Goal: Transaction & Acquisition: Book appointment/travel/reservation

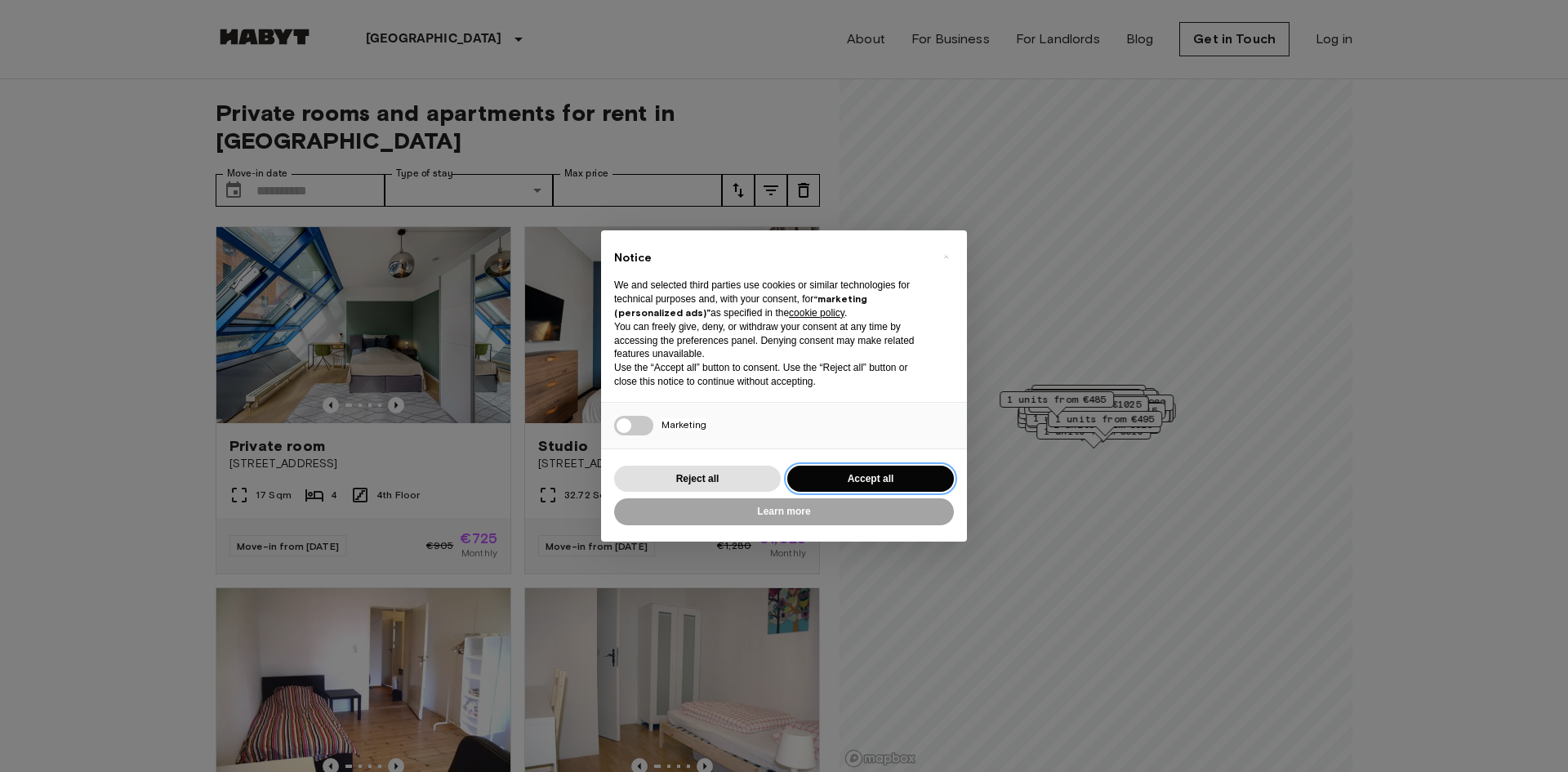
click at [870, 470] on button "Accept all" at bounding box center [871, 479] width 167 height 27
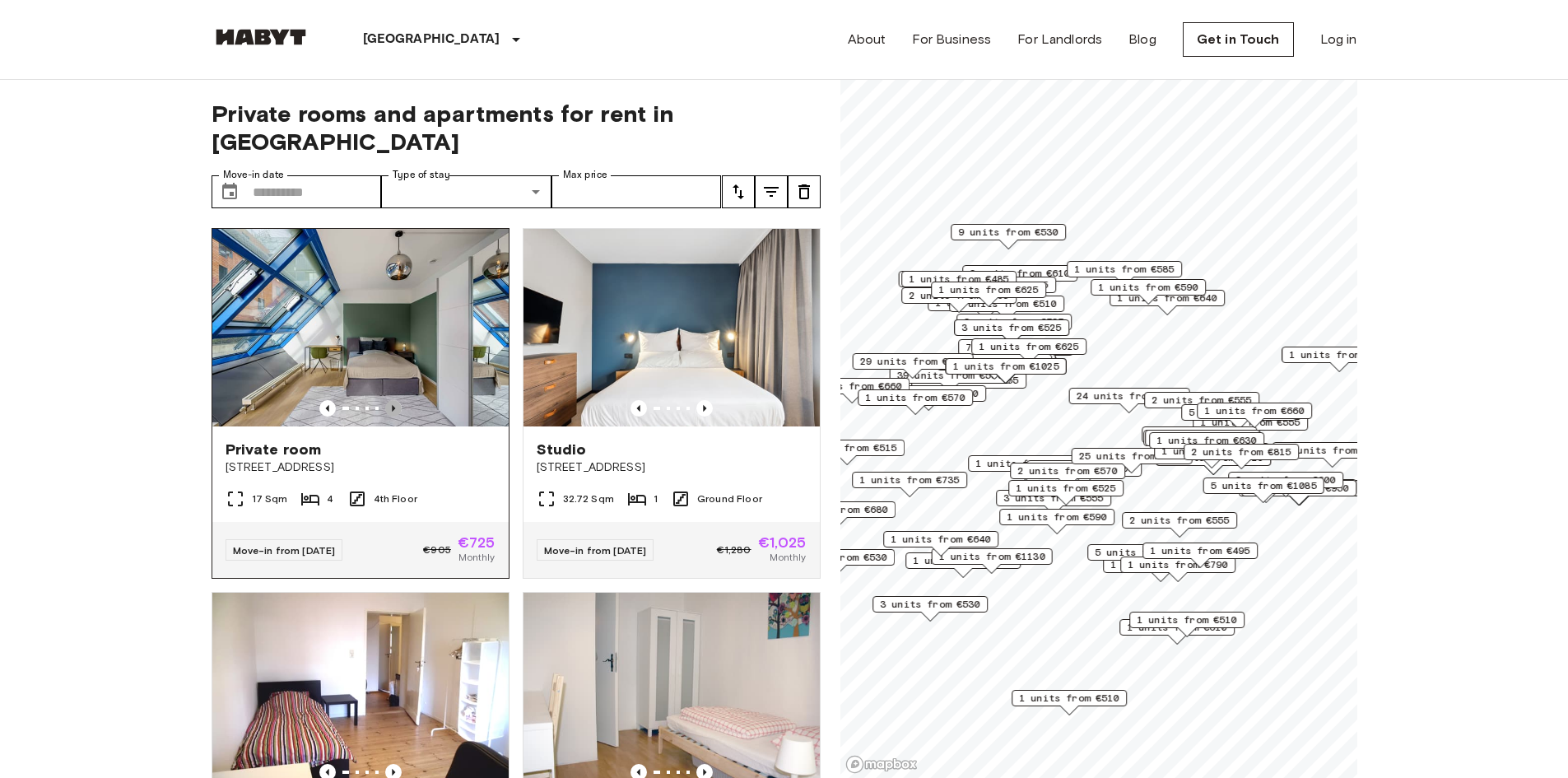
click at [385, 400] on icon "Previous image" at bounding box center [393, 408] width 17 height 17
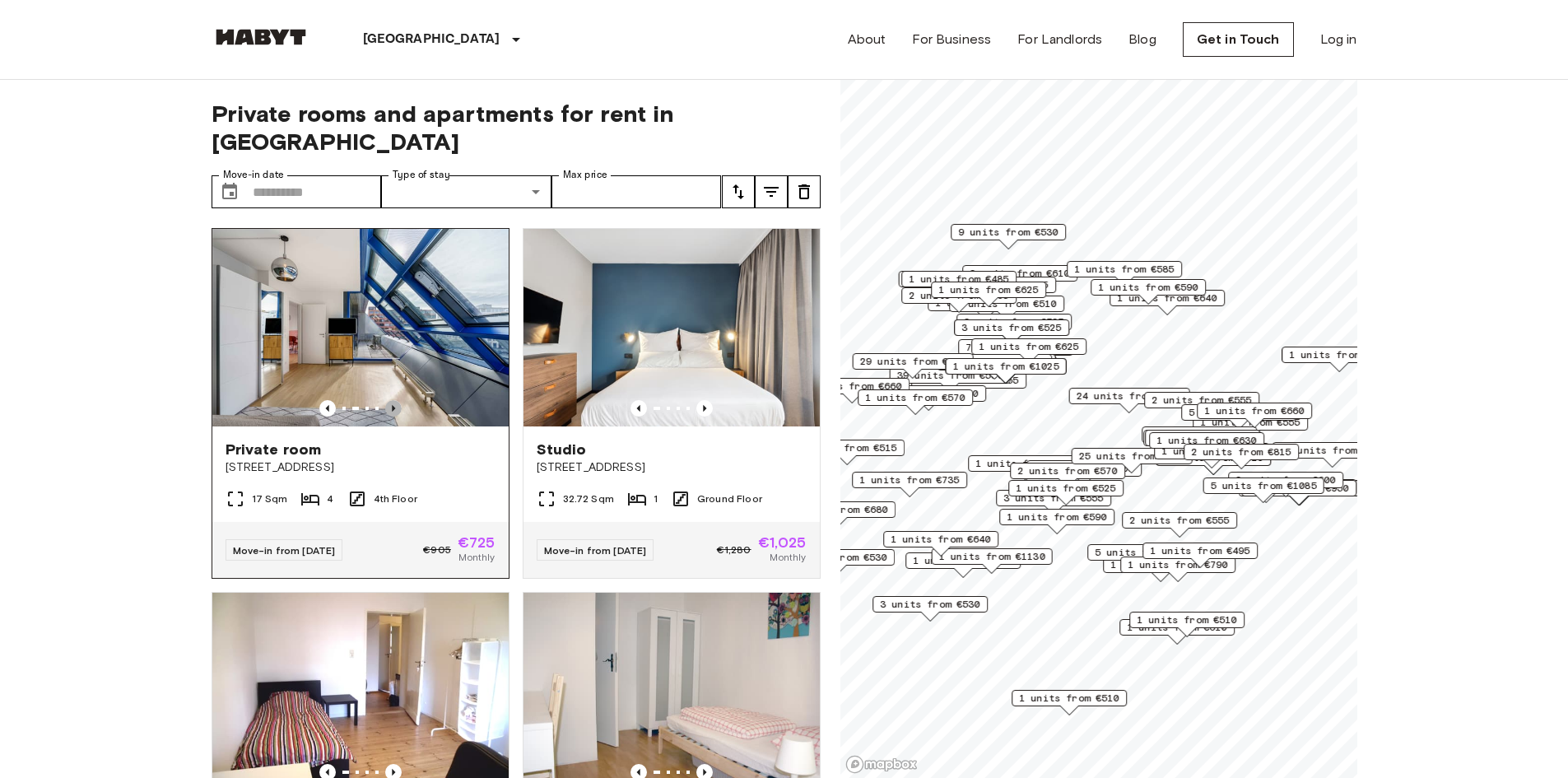
click at [385, 400] on icon "Previous image" at bounding box center [393, 408] width 17 height 17
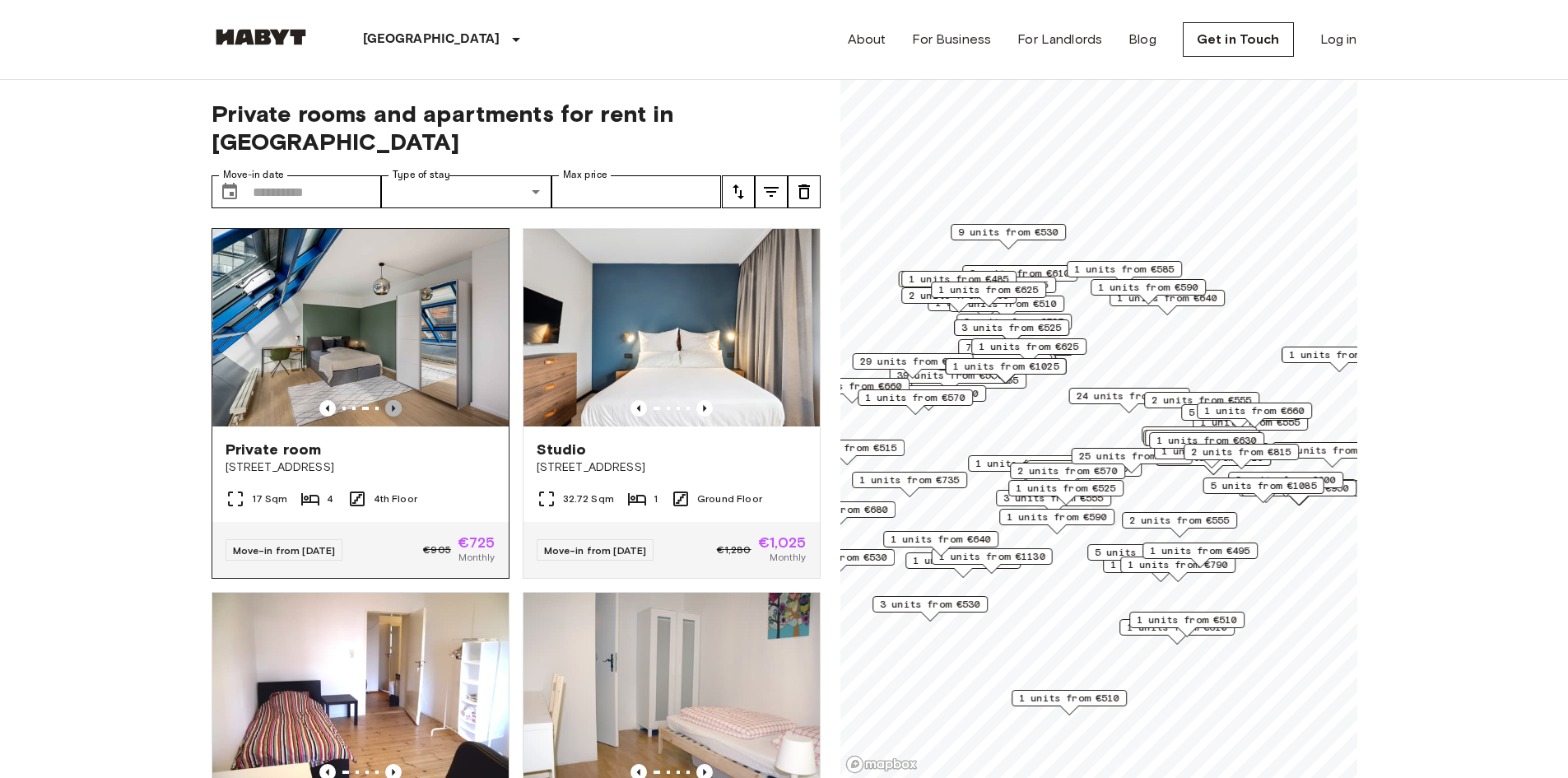
click at [385, 400] on icon "Previous image" at bounding box center [393, 408] width 17 height 17
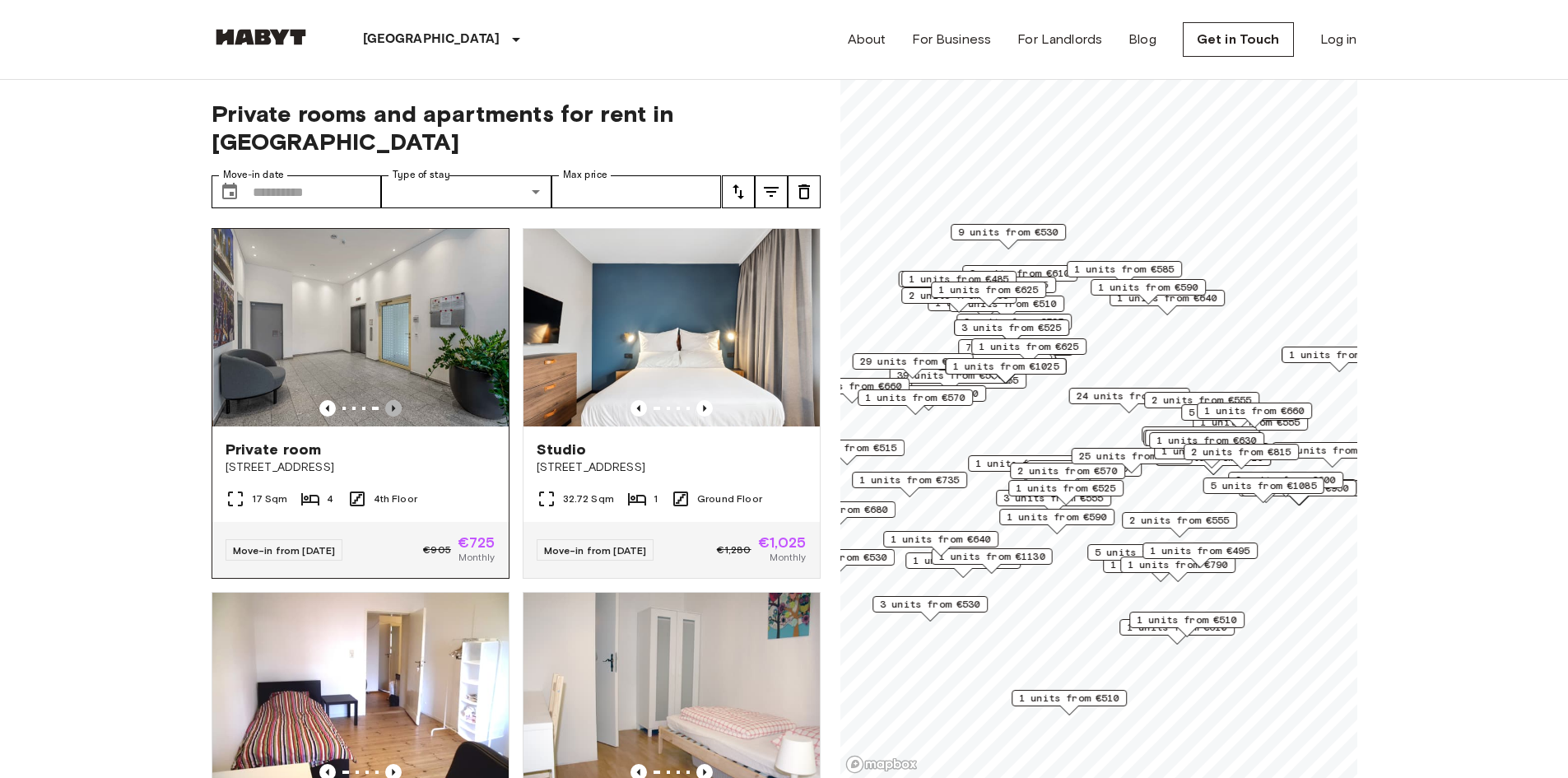
click at [385, 400] on icon "Previous image" at bounding box center [393, 408] width 17 height 17
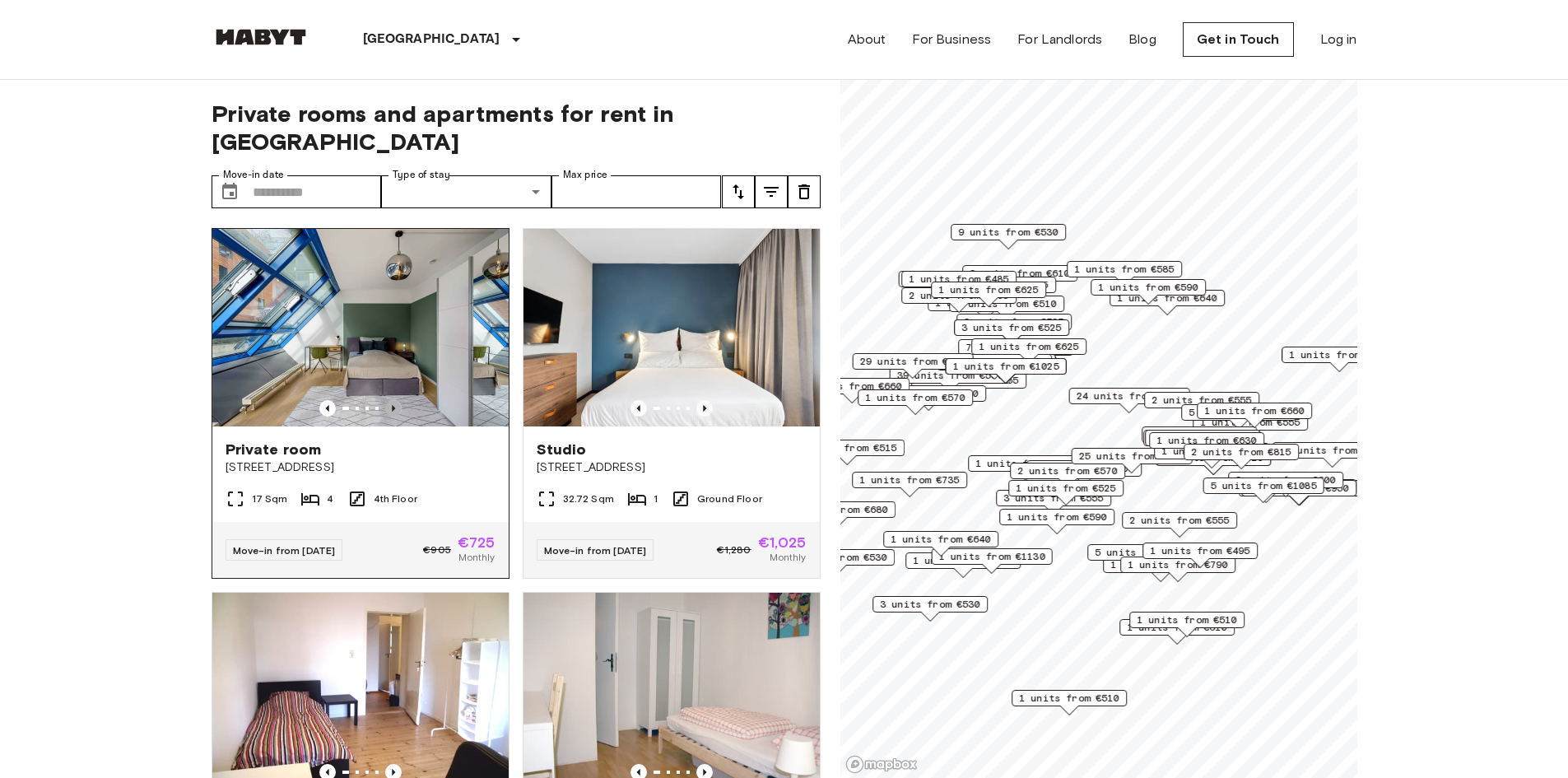
click at [385, 400] on icon "Previous image" at bounding box center [393, 408] width 17 height 17
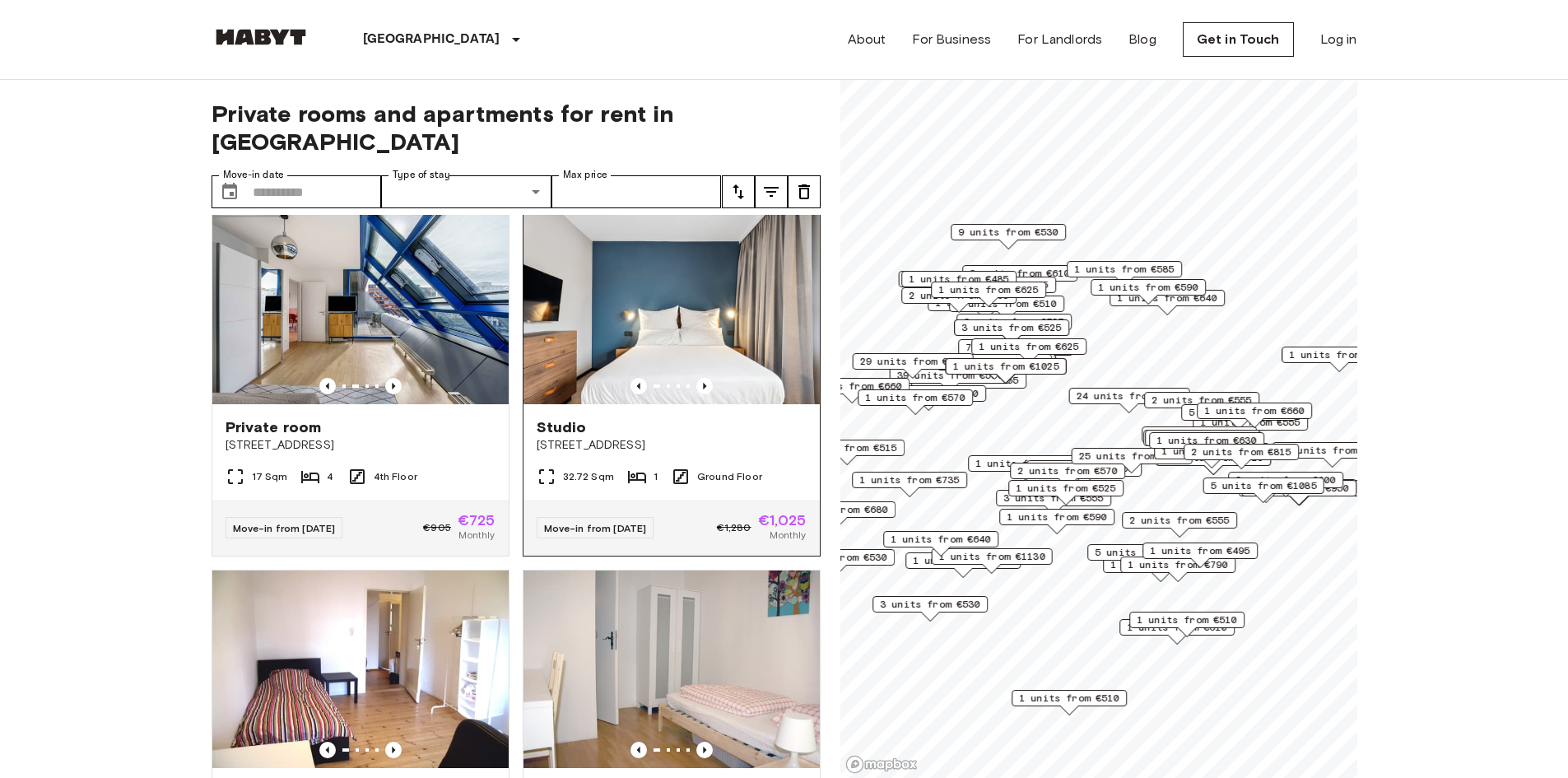
scroll to position [21, 0]
click at [590, 175] on input "Max price" at bounding box center [636, 191] width 171 height 33
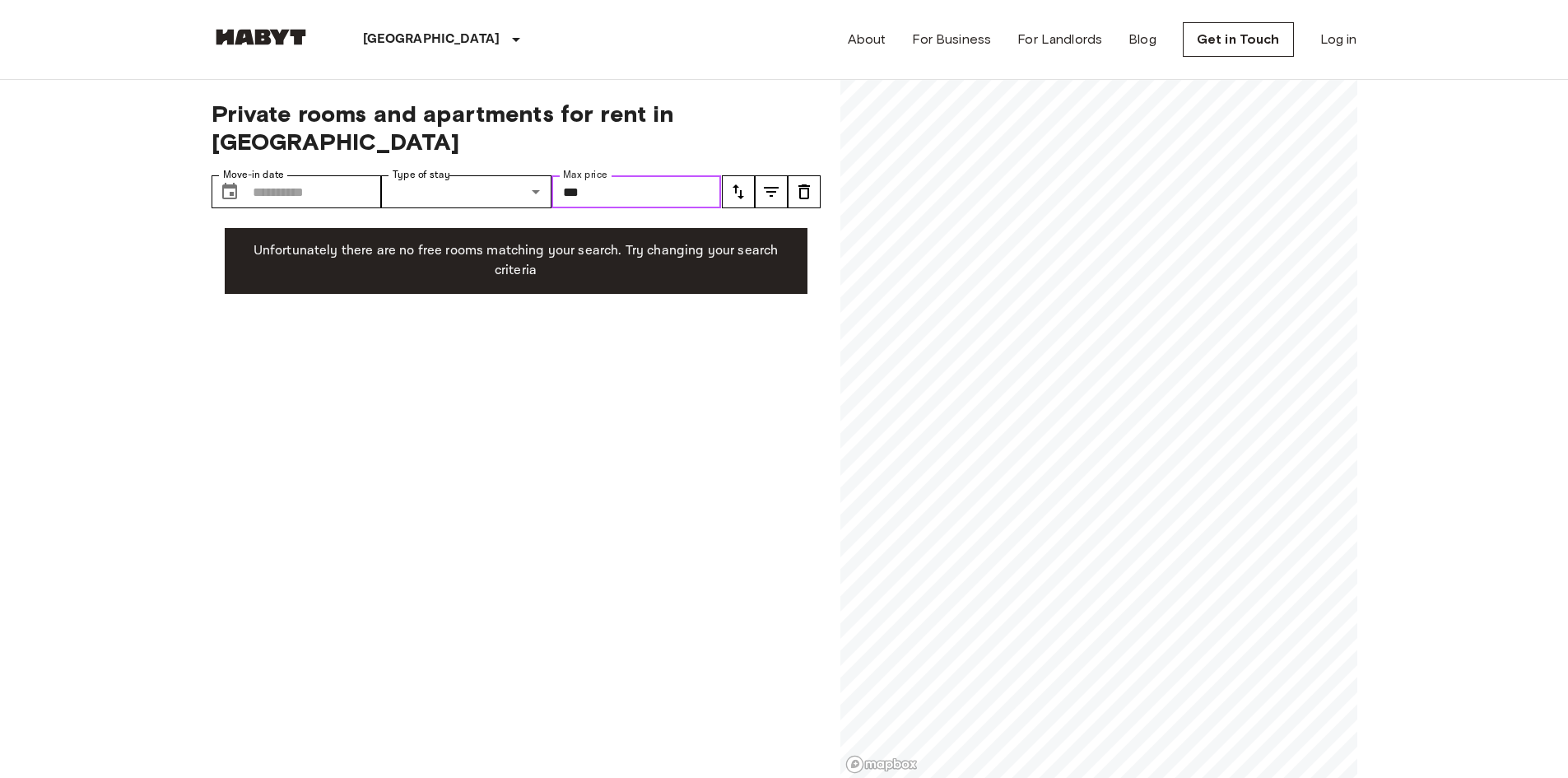
type input "***"
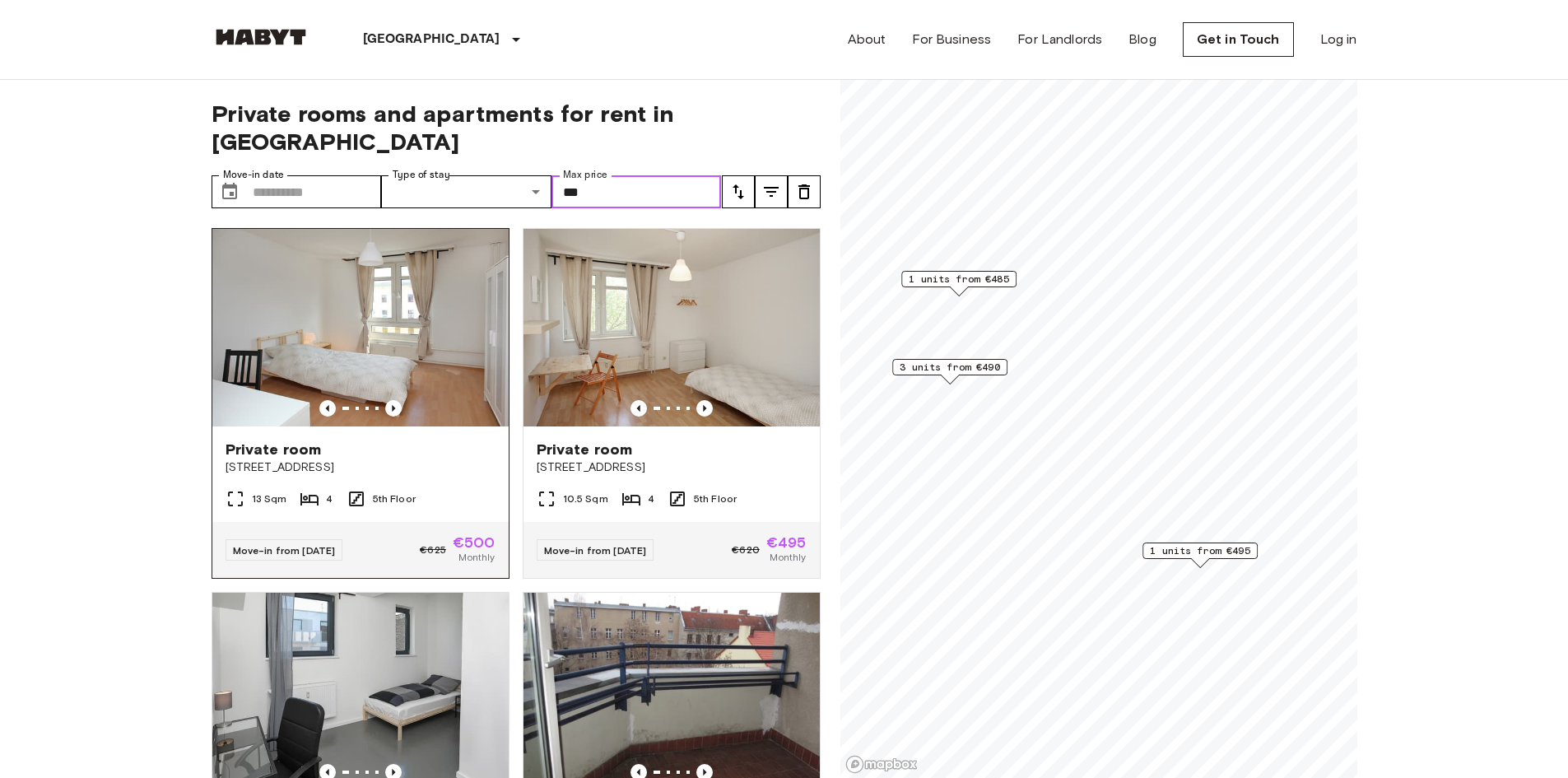
click at [388, 367] on img at bounding box center [360, 327] width 296 height 197
click at [696, 400] on icon "Previous image" at bounding box center [704, 408] width 17 height 17
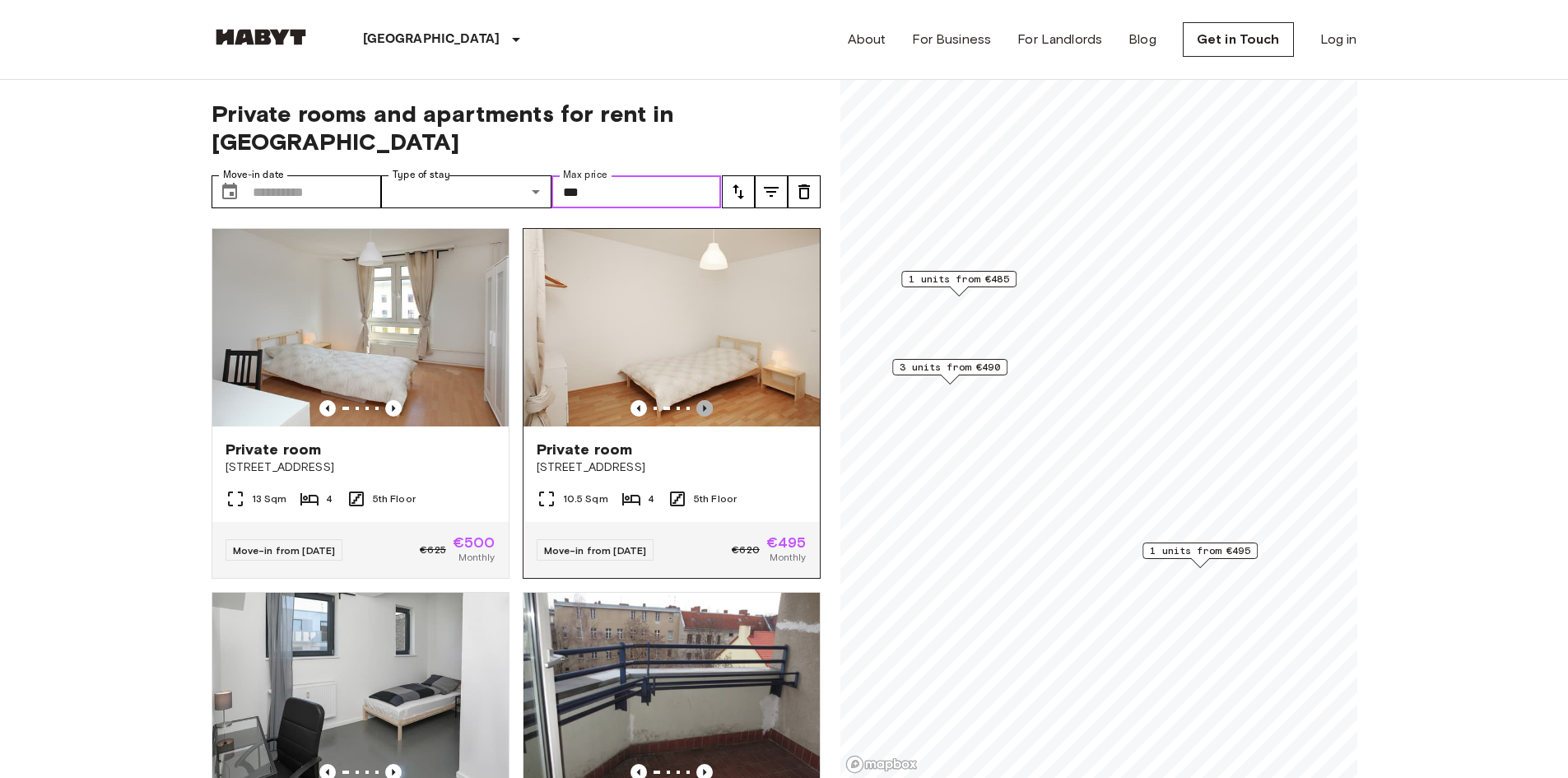
click at [696, 400] on icon "Previous image" at bounding box center [704, 408] width 17 height 17
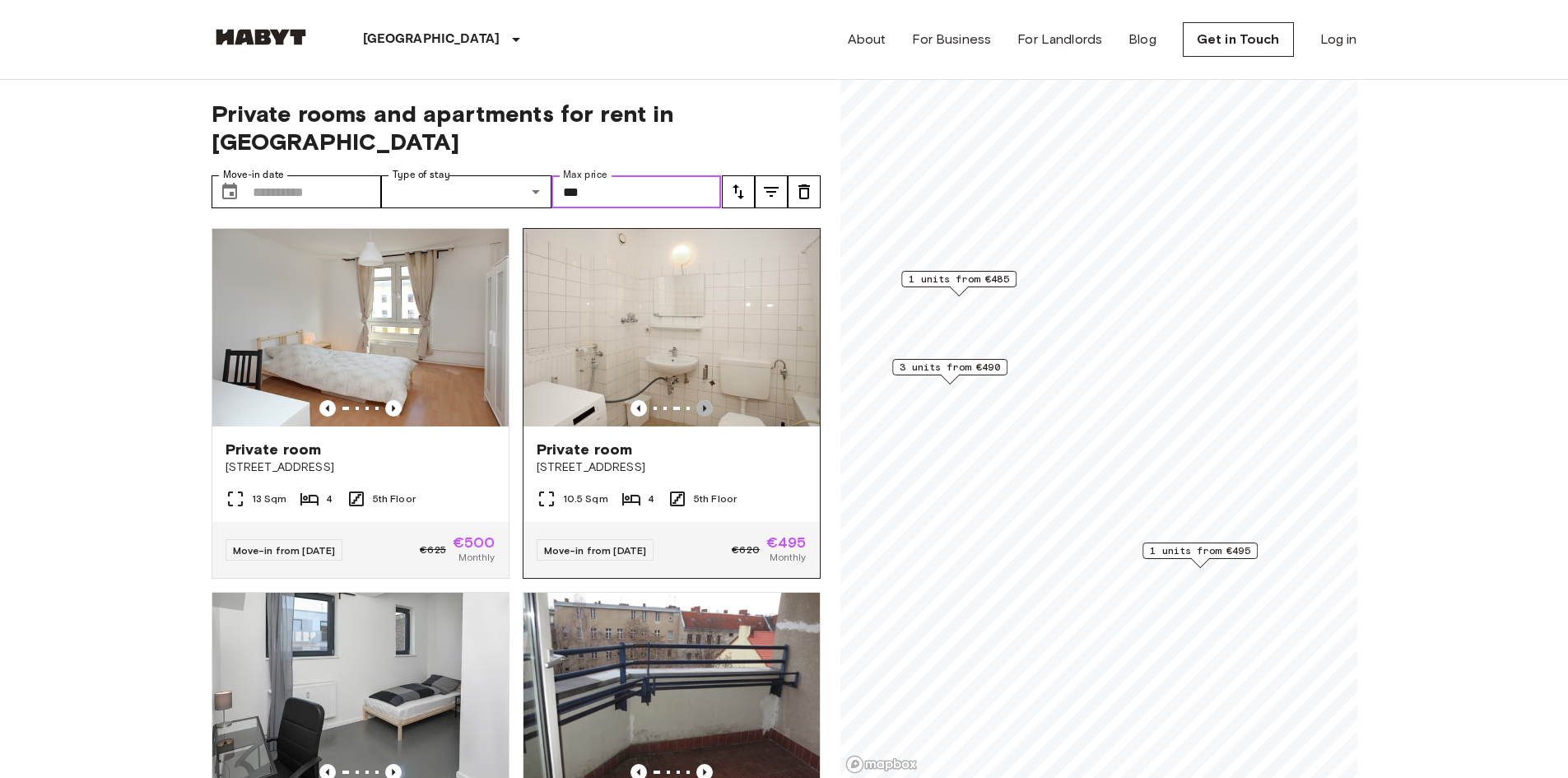
click at [696, 400] on icon "Previous image" at bounding box center [704, 408] width 17 height 17
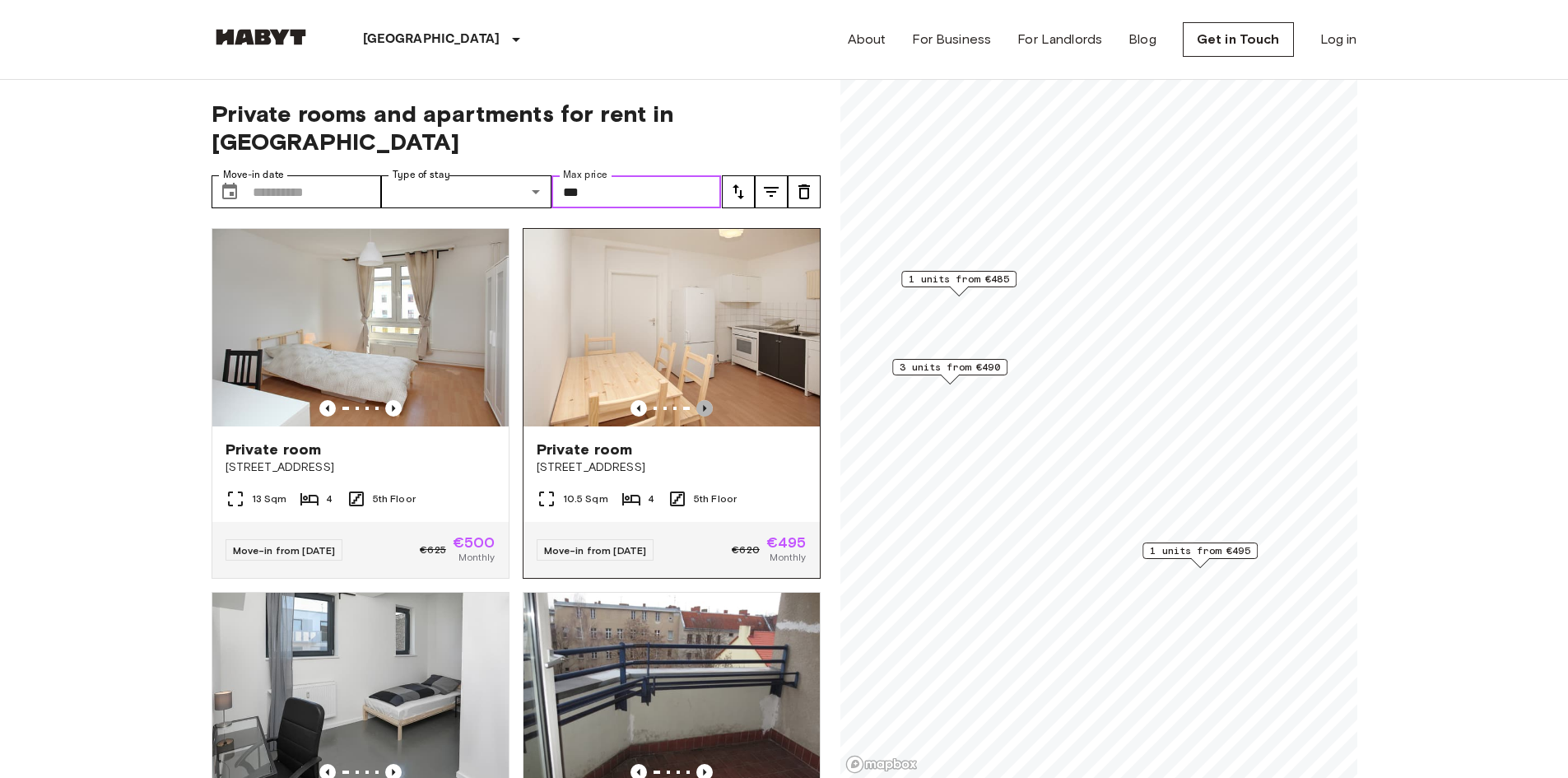
click at [696, 400] on icon "Previous image" at bounding box center [704, 408] width 17 height 17
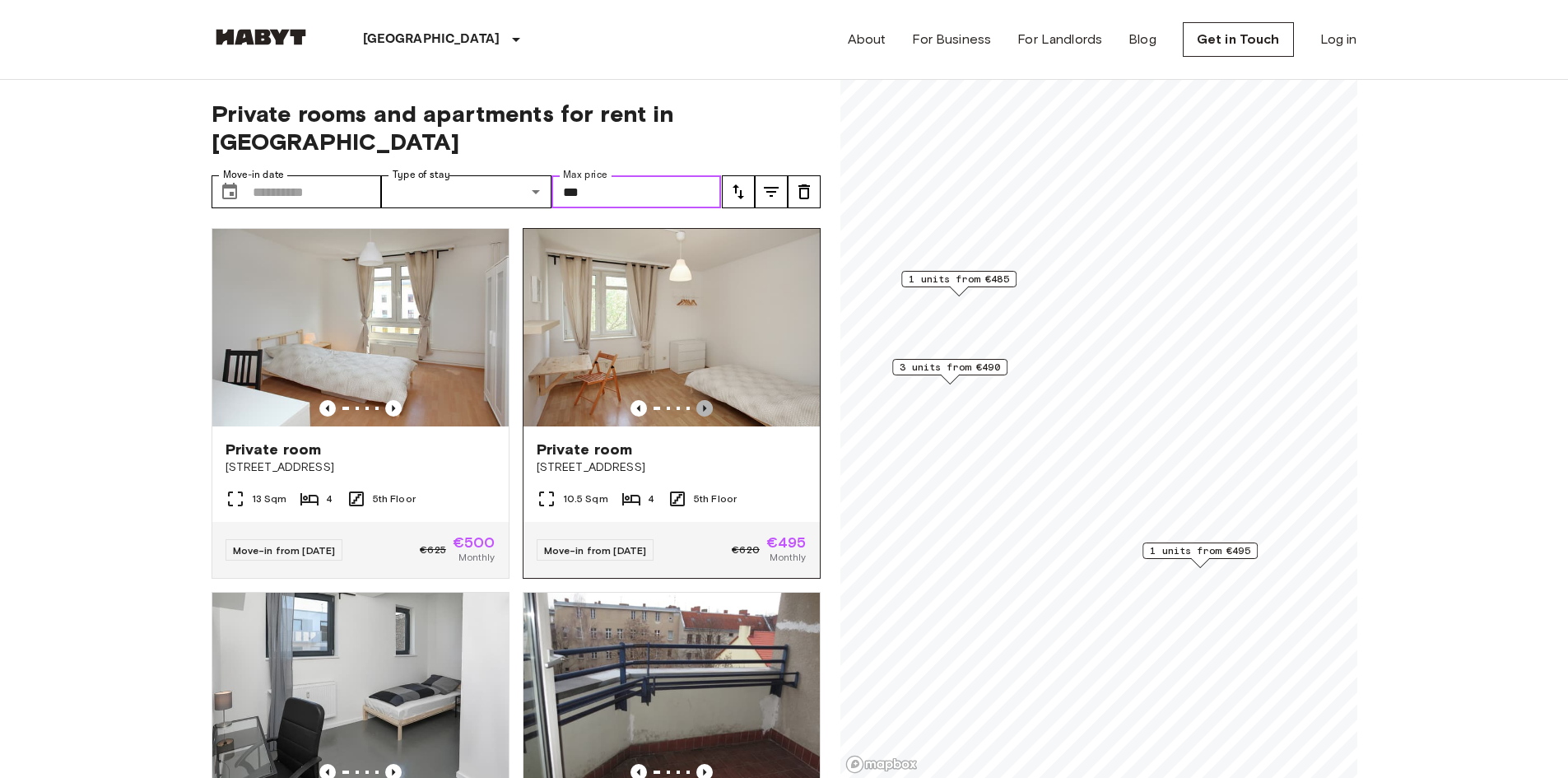
click at [696, 400] on icon "Previous image" at bounding box center [704, 408] width 17 height 17
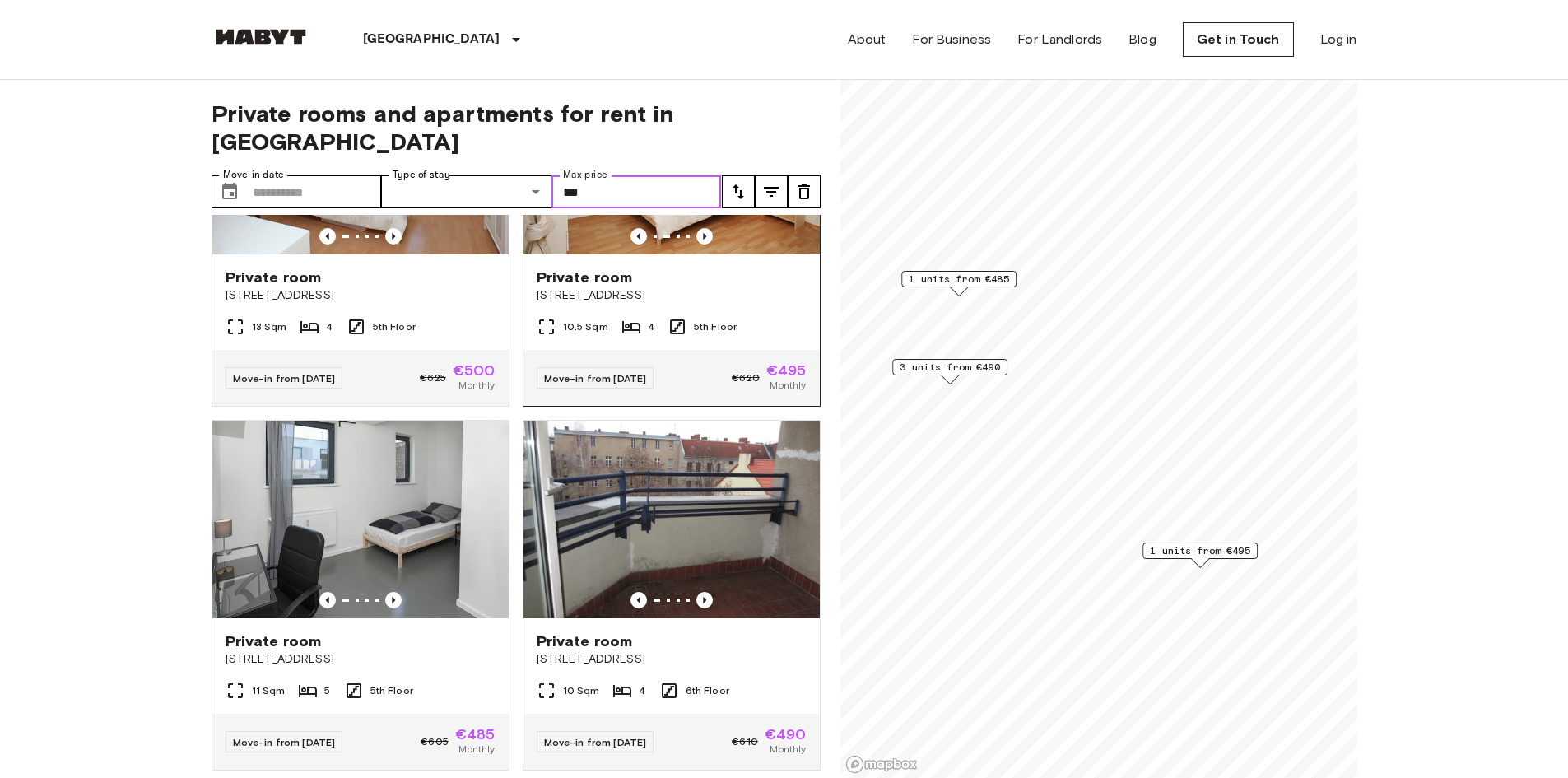
scroll to position [175, 0]
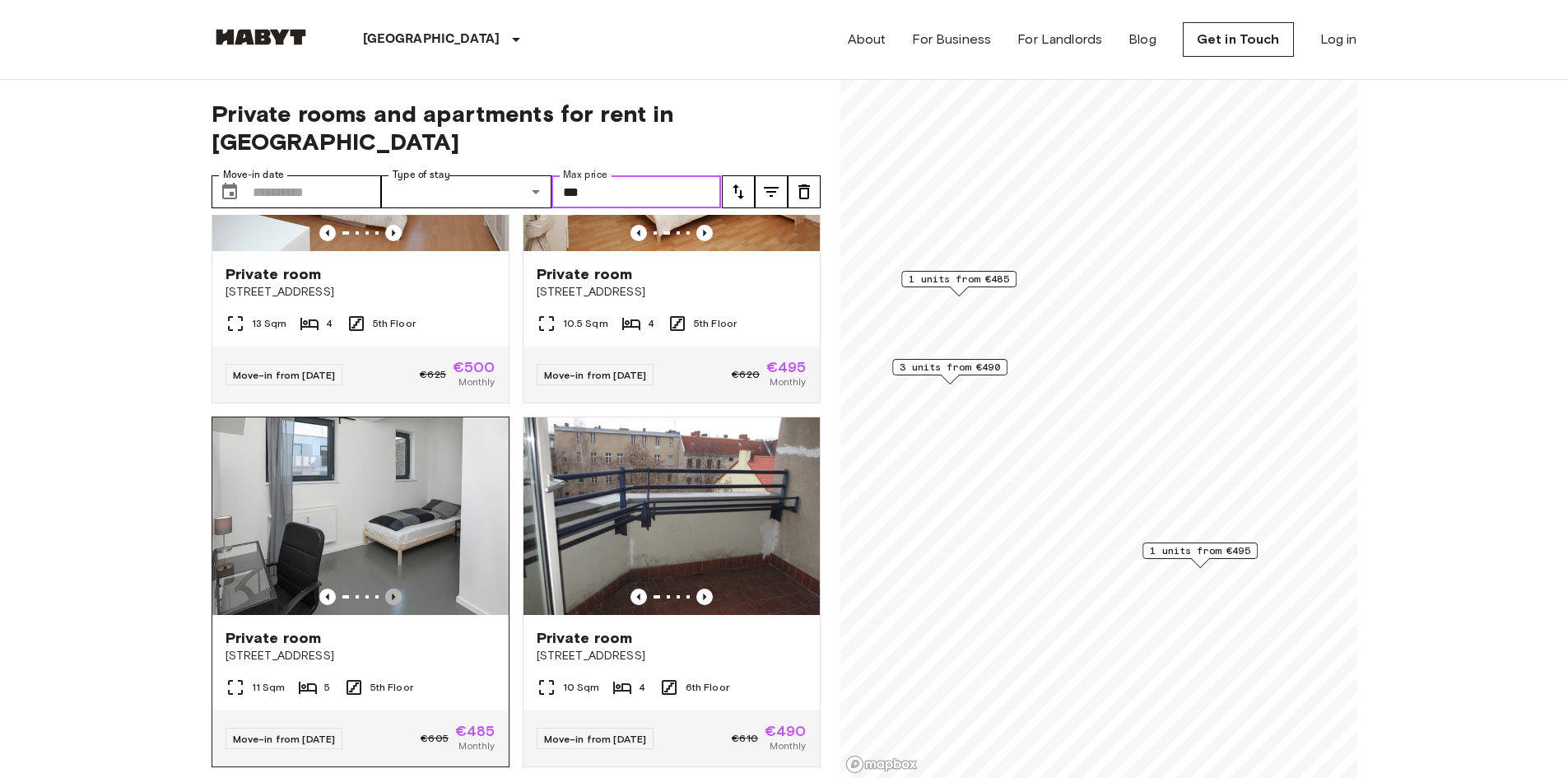
click at [388, 589] on icon "Previous image" at bounding box center [393, 597] width 17 height 17
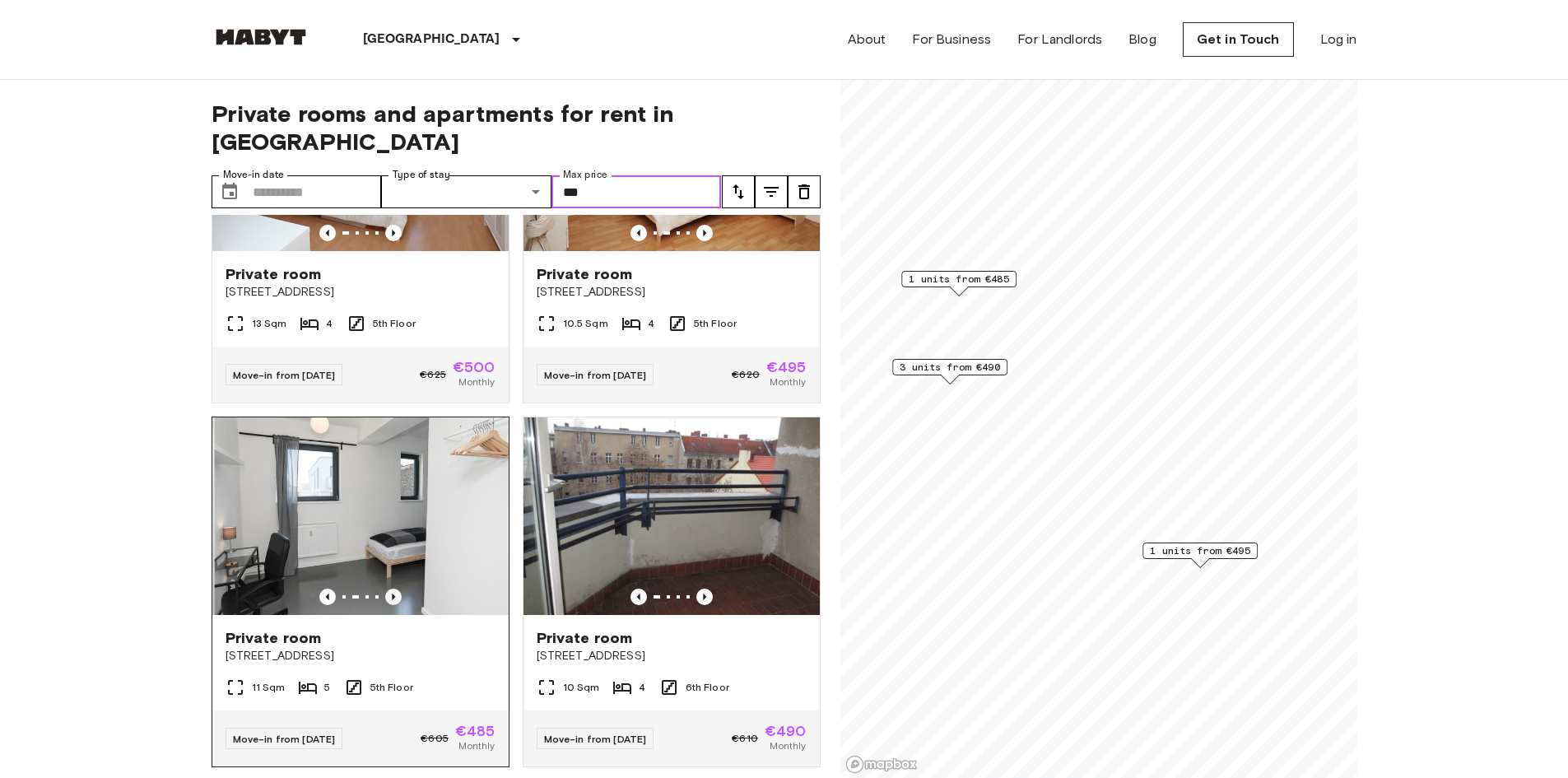
click at [388, 589] on icon "Previous image" at bounding box center [393, 597] width 17 height 17
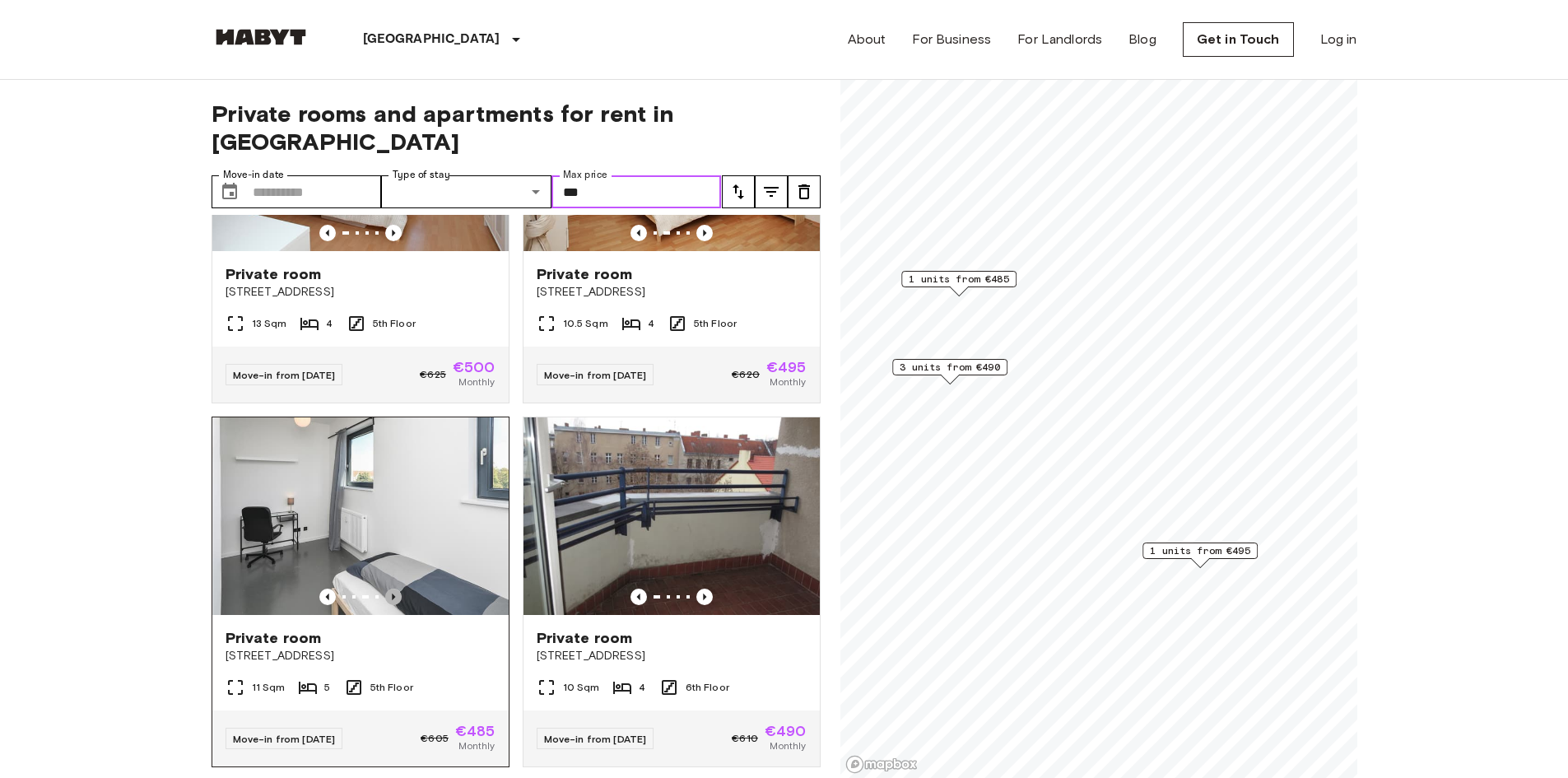
click at [388, 589] on icon "Previous image" at bounding box center [393, 597] width 17 height 17
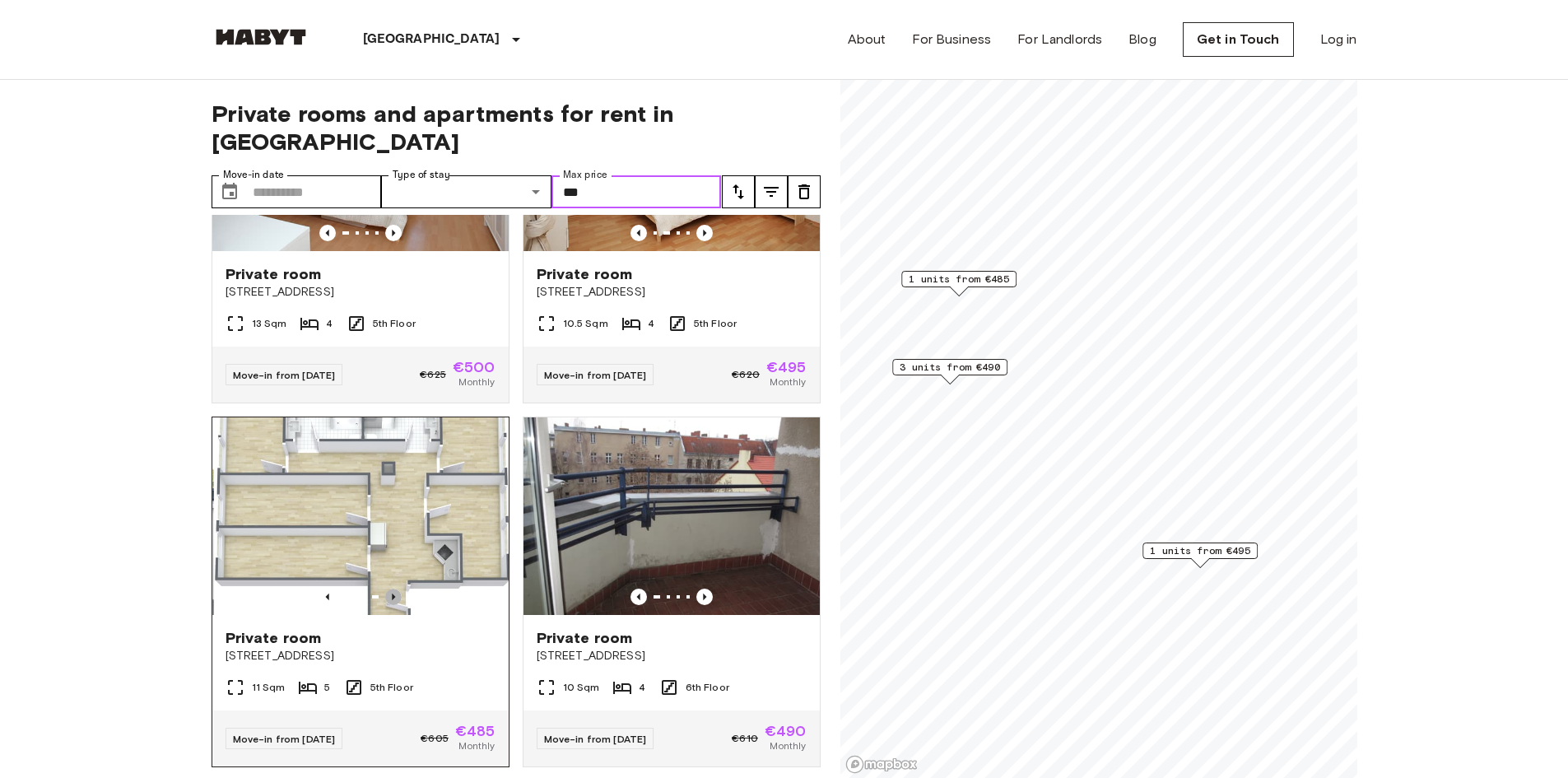
click at [388, 589] on icon "Previous image" at bounding box center [393, 597] width 17 height 17
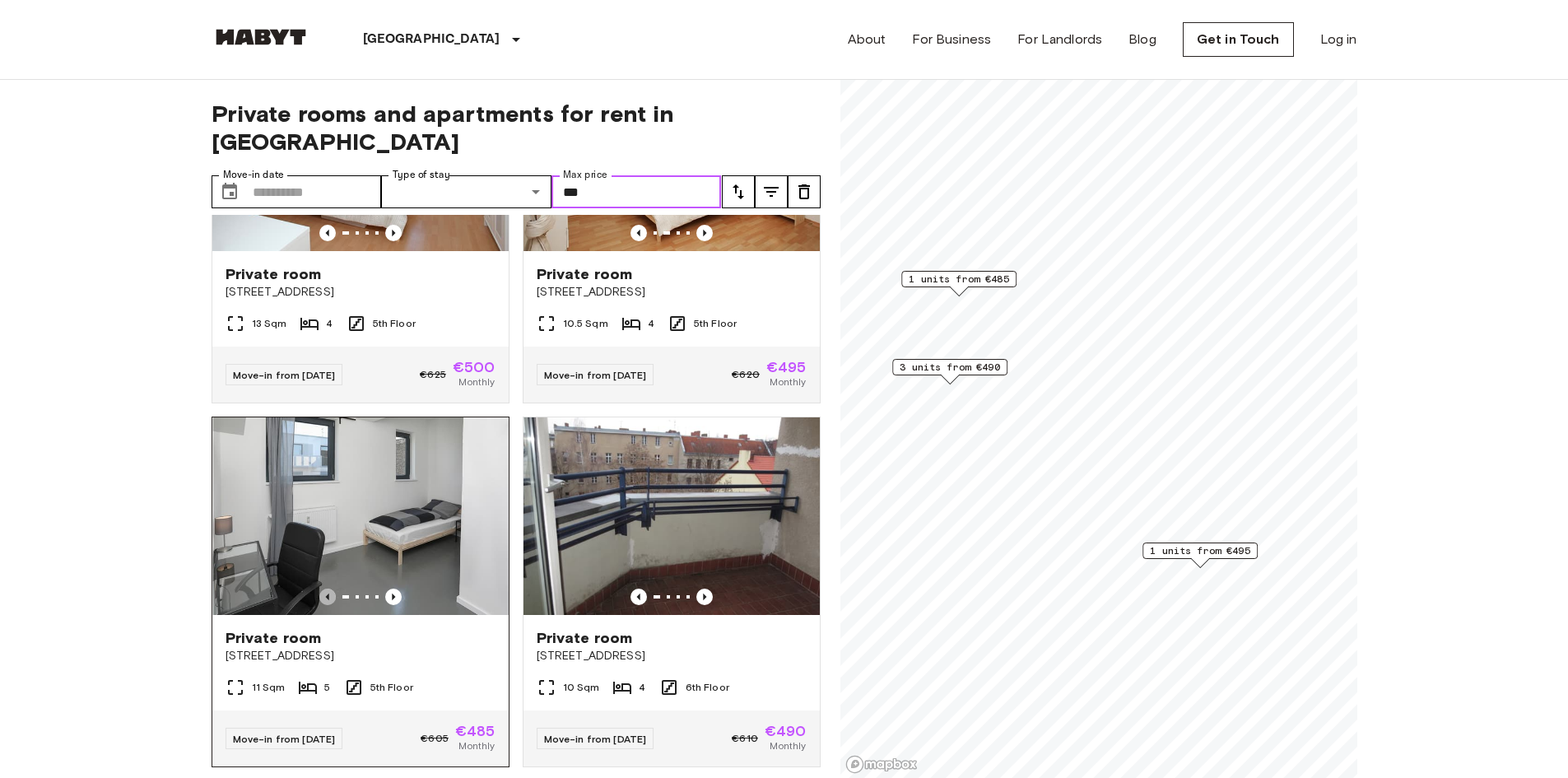
click at [319, 589] on icon "Previous image" at bounding box center [327, 597] width 17 height 17
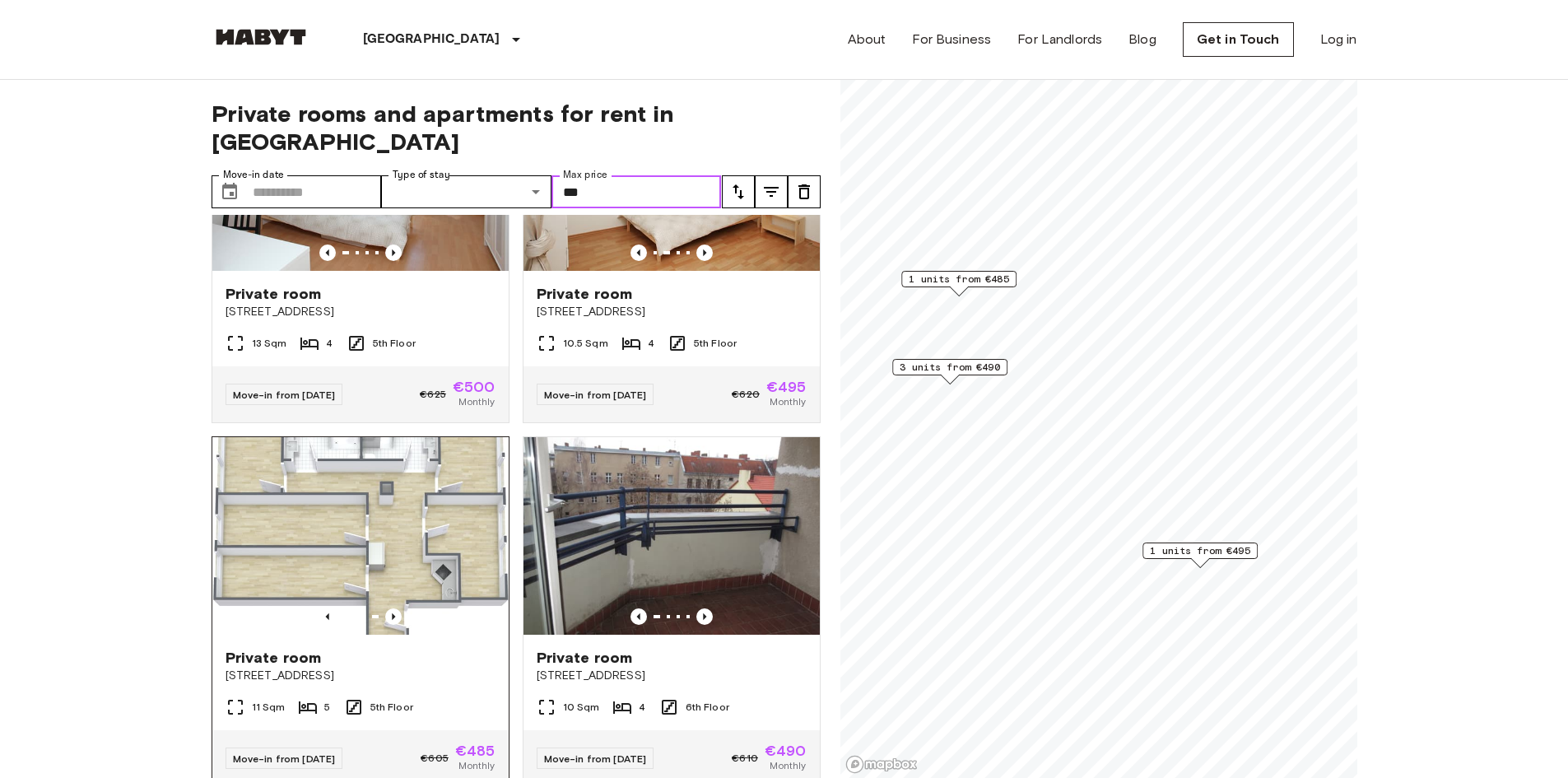
scroll to position [157, 0]
click at [394, 607] on icon "Previous image" at bounding box center [393, 615] width 17 height 17
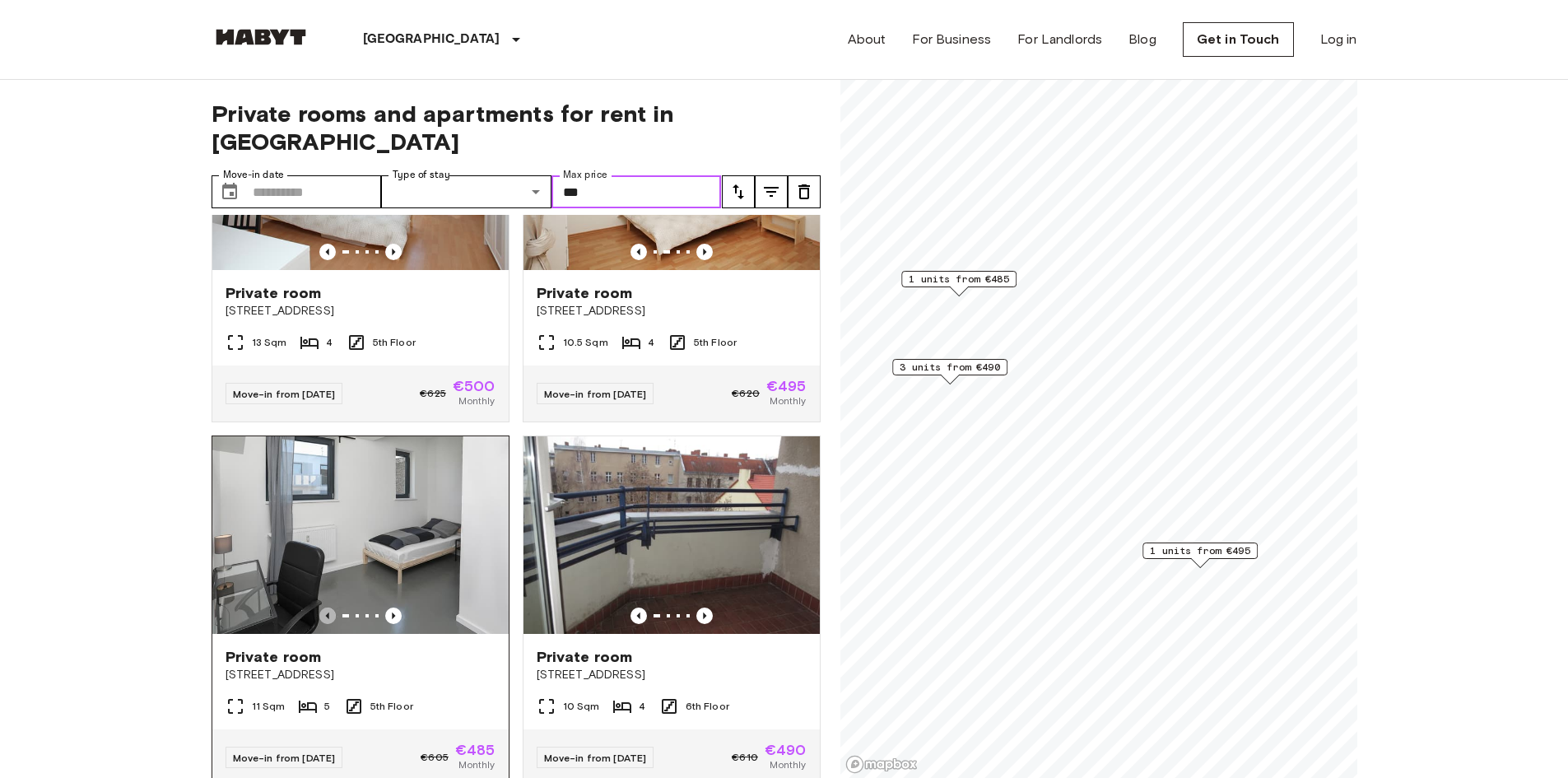
click at [327, 607] on icon "Previous image" at bounding box center [327, 615] width 17 height 17
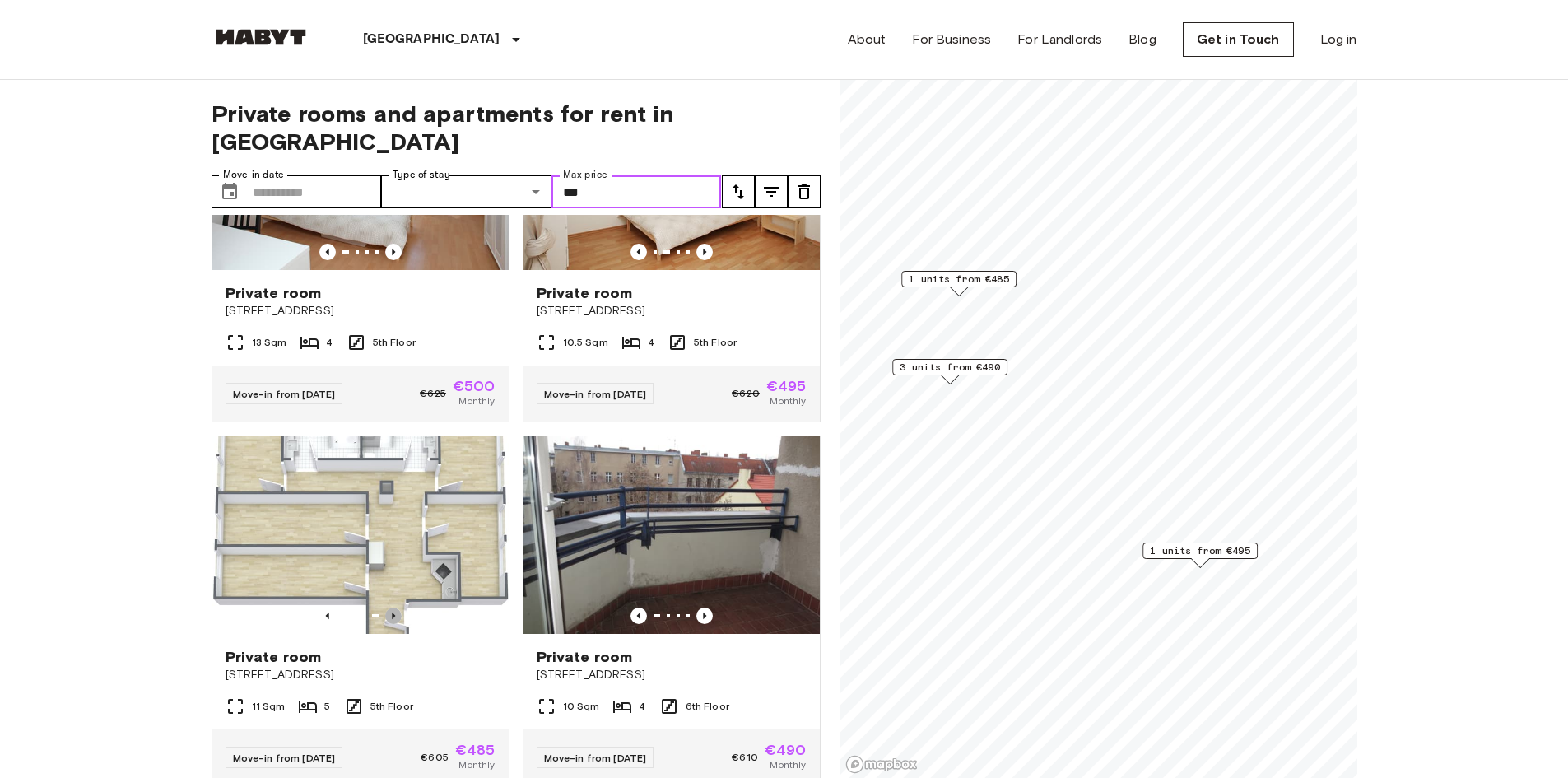
click at [388, 607] on icon "Previous image" at bounding box center [393, 615] width 17 height 17
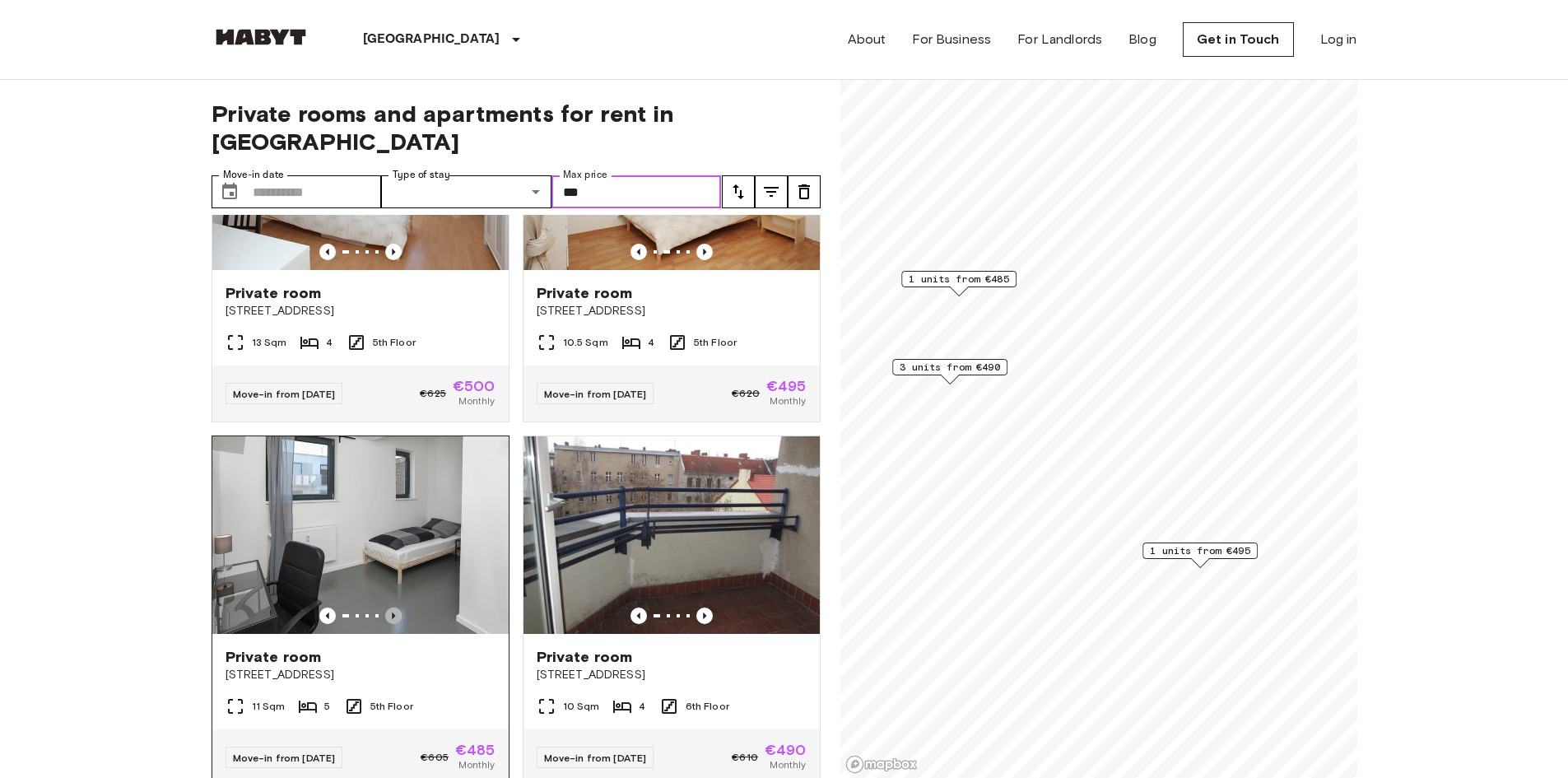
click at [388, 607] on icon "Previous image" at bounding box center [393, 615] width 17 height 17
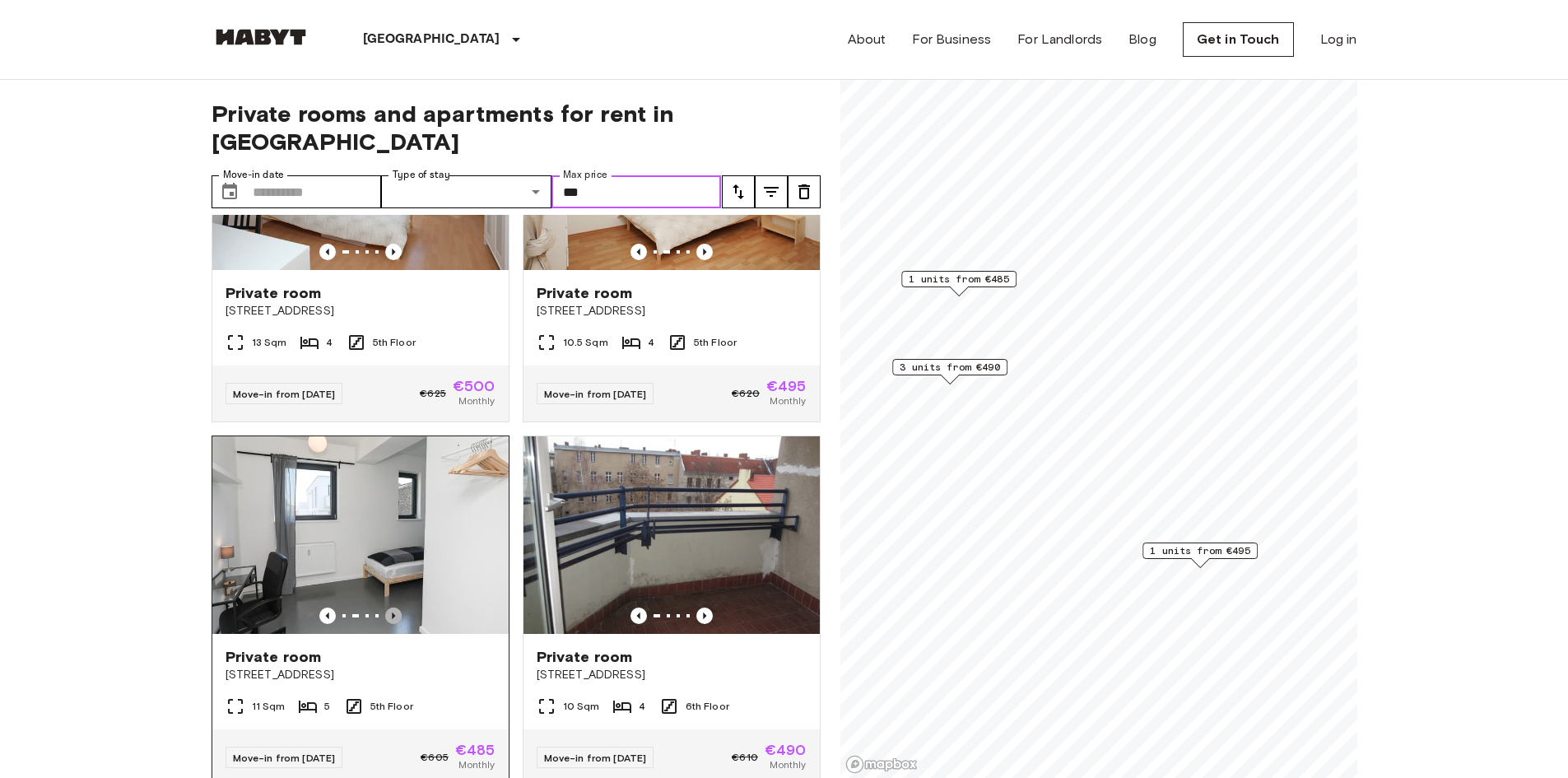
click at [388, 607] on icon "Previous image" at bounding box center [393, 615] width 17 height 17
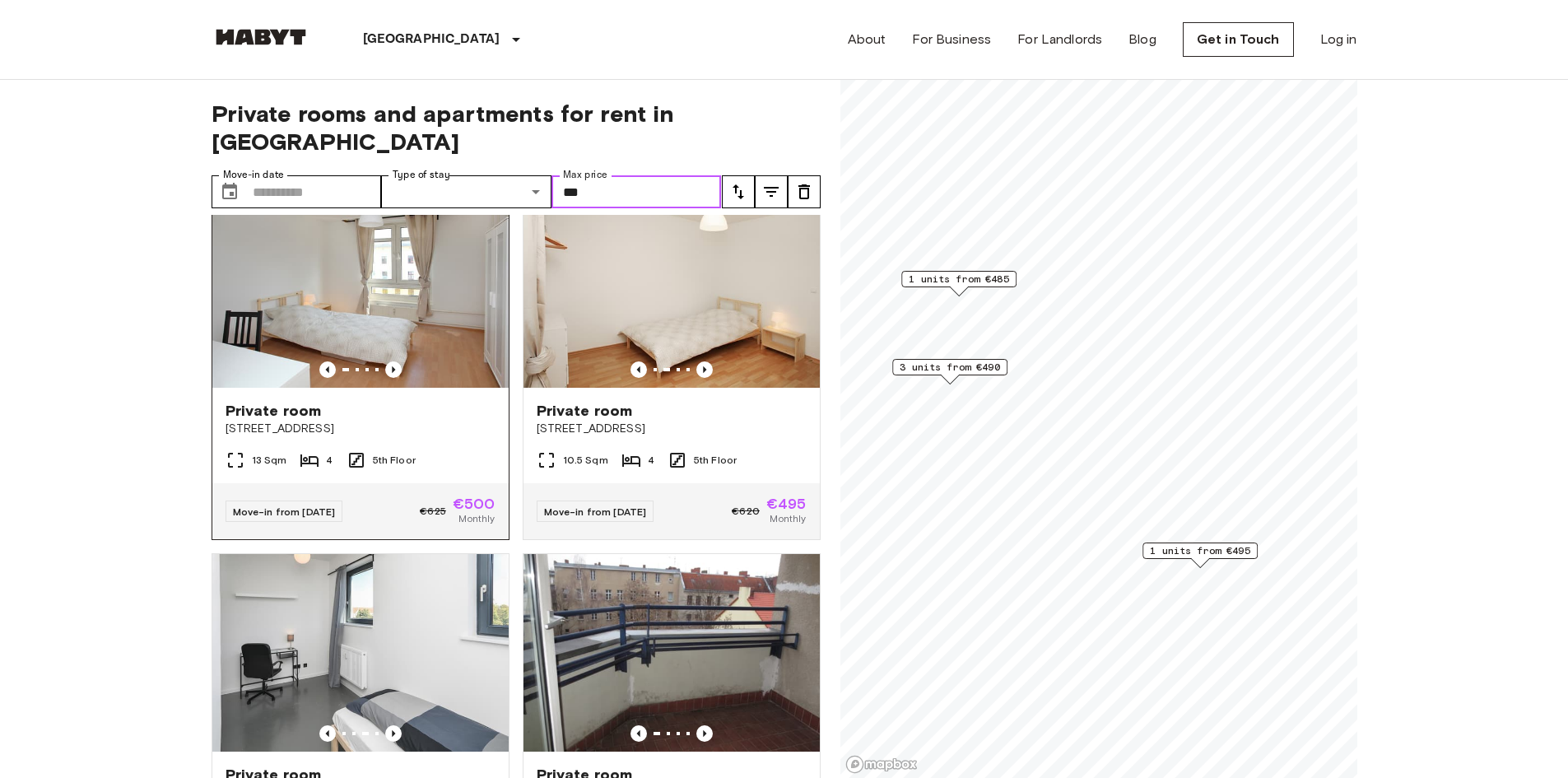
scroll to position [0, 0]
